Goal: Task Accomplishment & Management: Manage account settings

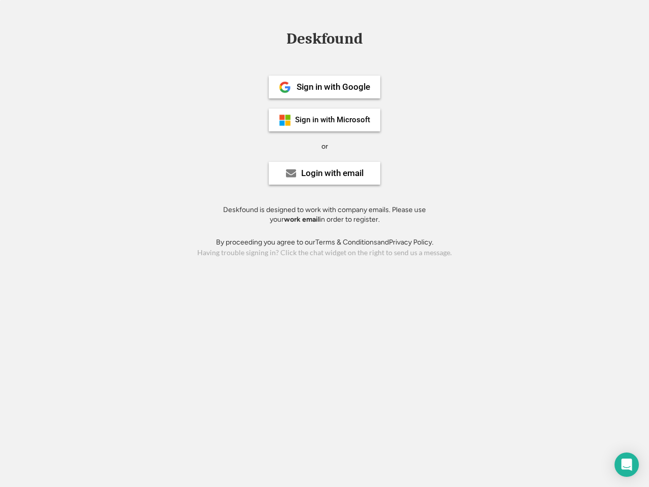
click at [325, 145] on div "or" at bounding box center [324, 146] width 7 height 10
click at [325, 41] on div "Deskfound" at bounding box center [324, 39] width 86 height 16
click at [277, 38] on div "Deskfound" at bounding box center [324, 40] width 649 height 19
click at [325, 41] on div "Deskfound" at bounding box center [324, 39] width 86 height 16
click at [325, 146] on div "or" at bounding box center [324, 146] width 7 height 10
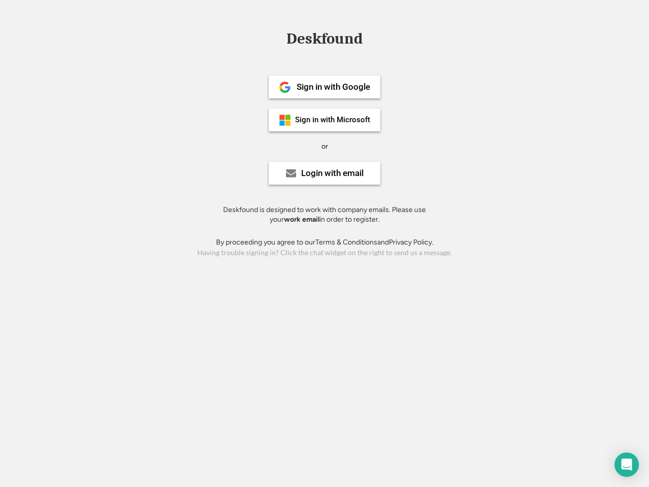
click at [325, 87] on div "Sign in with Google" at bounding box center [334, 87] width 74 height 9
click at [333, 87] on div "Sign in with Google" at bounding box center [334, 87] width 74 height 9
click at [285, 87] on img at bounding box center [285, 87] width 12 height 12
click at [325, 120] on div "Sign in with Microsoft" at bounding box center [332, 120] width 75 height 8
click at [333, 120] on div "Sign in with Microsoft" at bounding box center [332, 120] width 75 height 8
